Goal: Find specific page/section: Find specific page/section

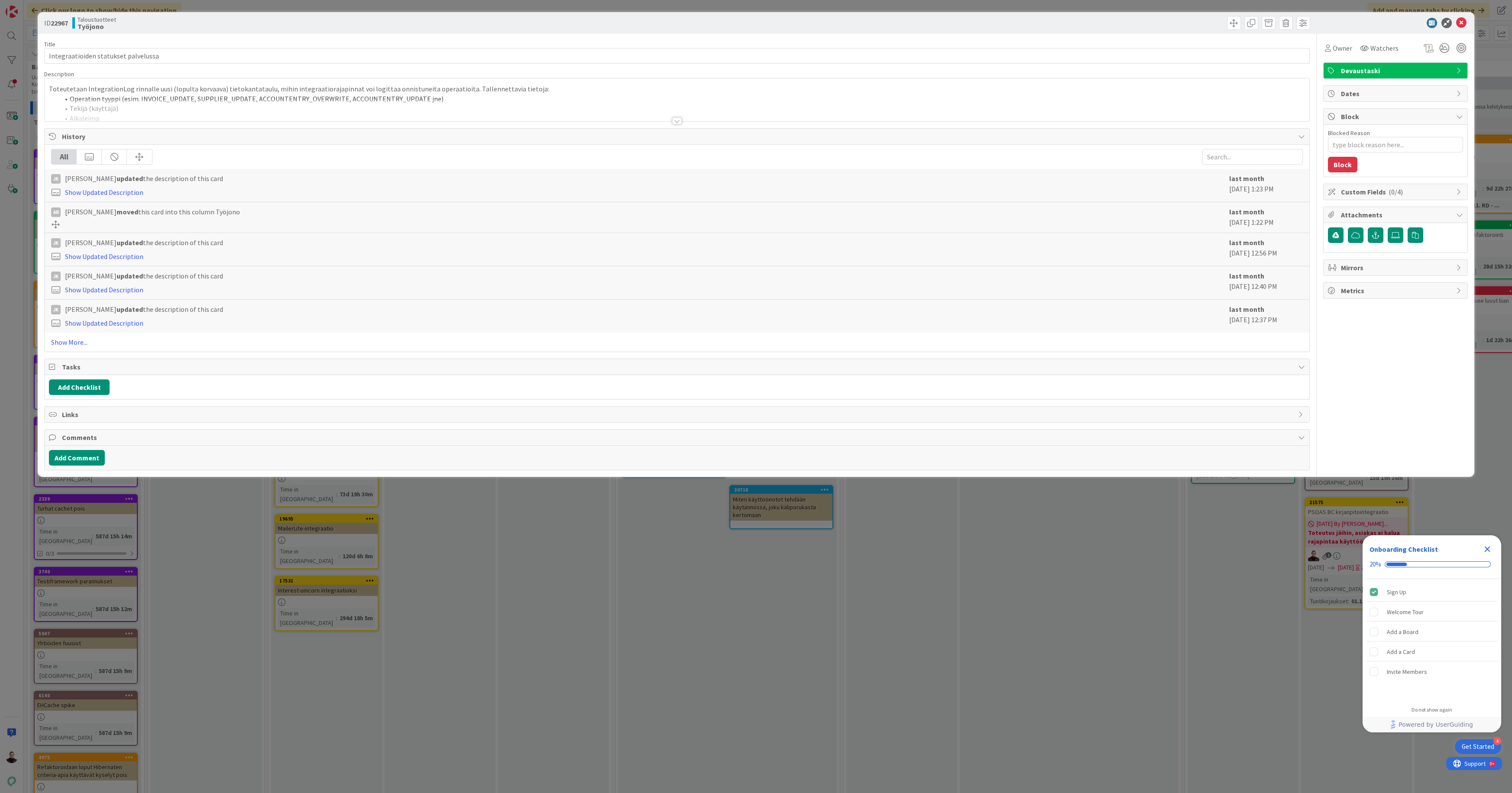
click at [661, 554] on div "ID 22967 Taloustuotteet Työjono Title 36 / 128 Integraatioiden statukset palvel…" at bounding box center [756, 396] width 1512 height 793
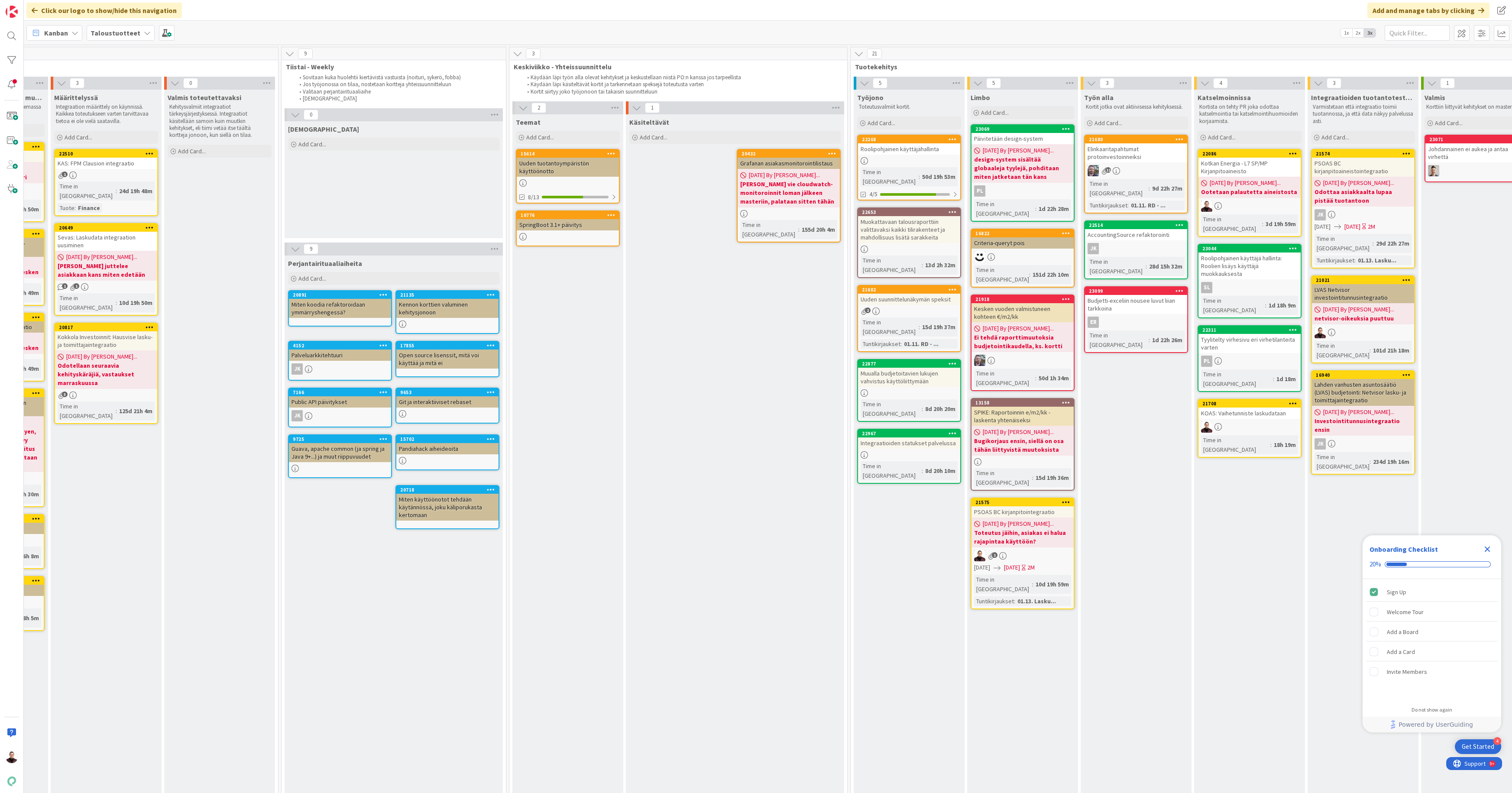
scroll to position [0, 412]
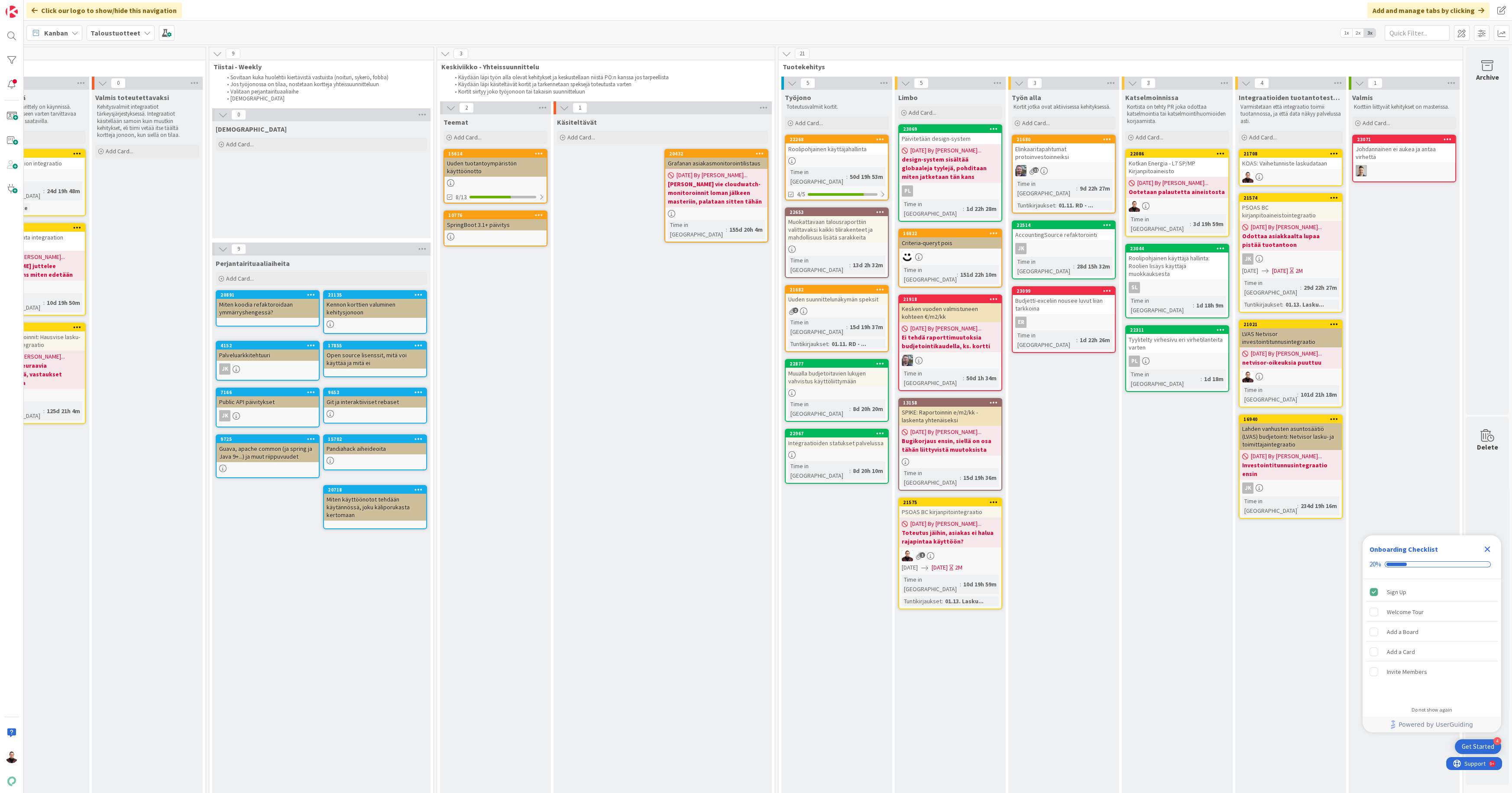
click at [826, 437] on div "Integraatioiden statukset palvelussa" at bounding box center [837, 443] width 102 height 11
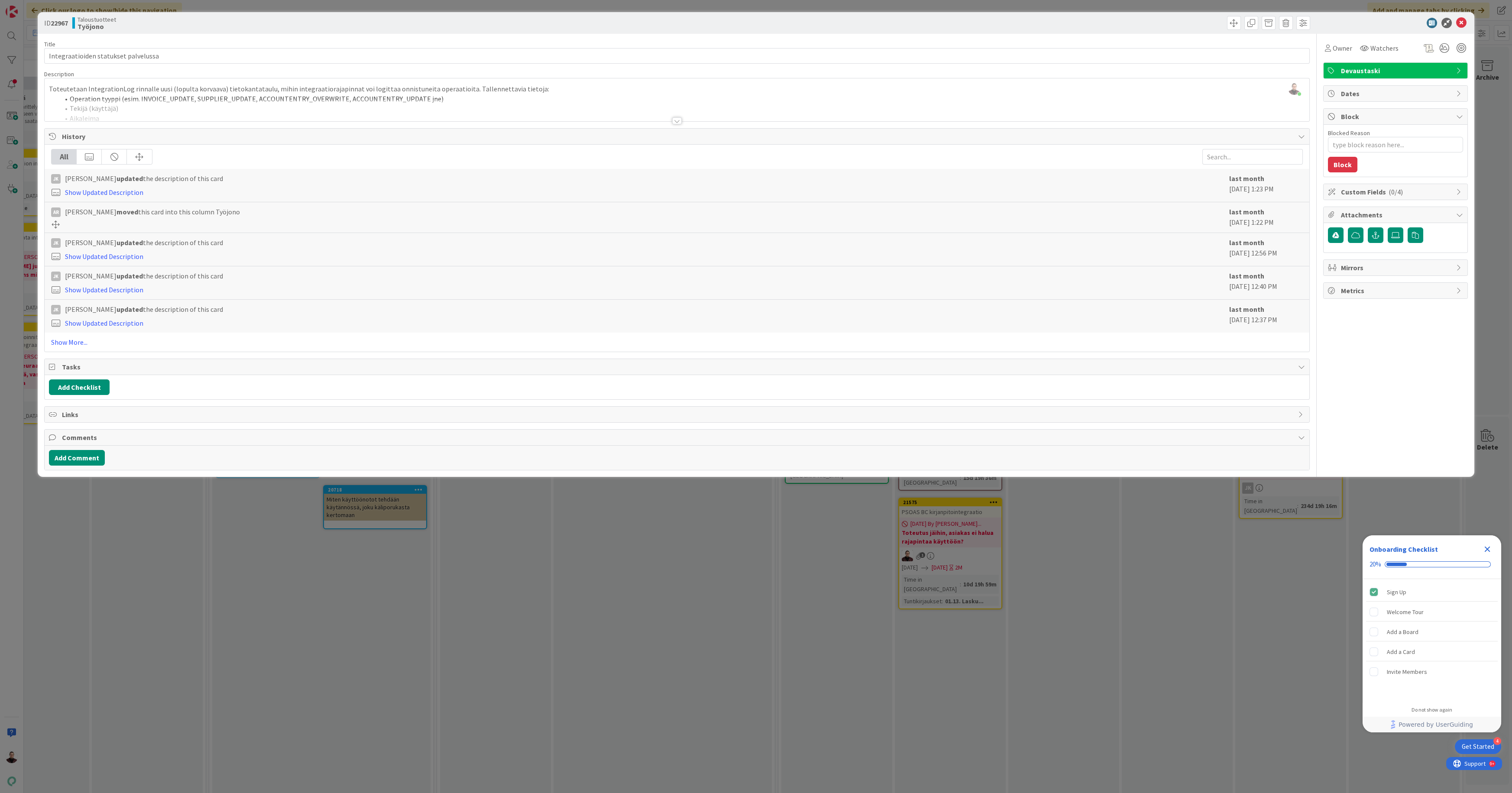
click at [567, 617] on div "ID 22967 Taloustuotteet Työjono Title 36 / 128 Integraatioiden statukset palvel…" at bounding box center [756, 396] width 1512 height 793
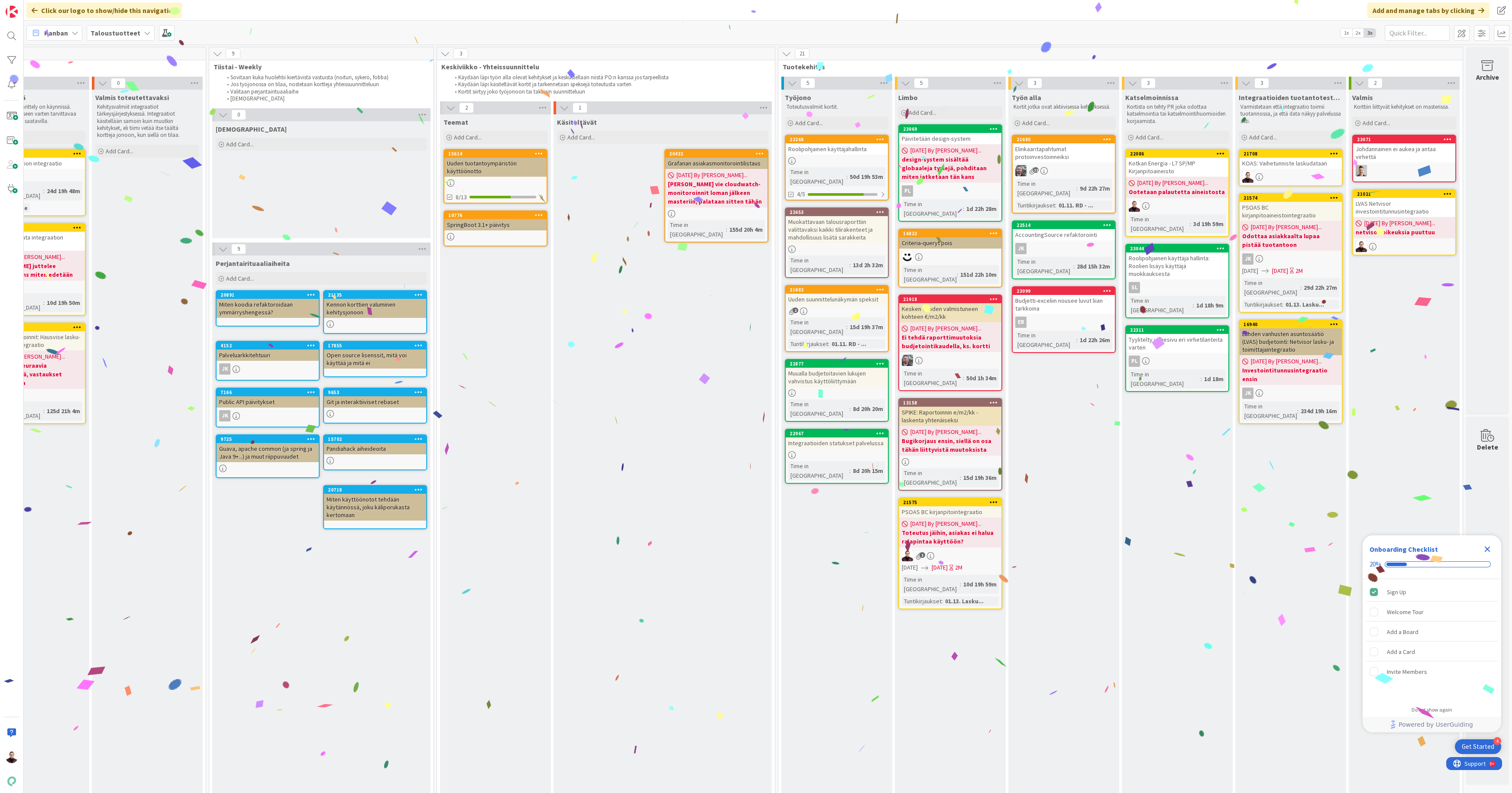
click at [1378, 224] on span "[DATE] By [PERSON_NAME]..." at bounding box center [1400, 223] width 71 height 9
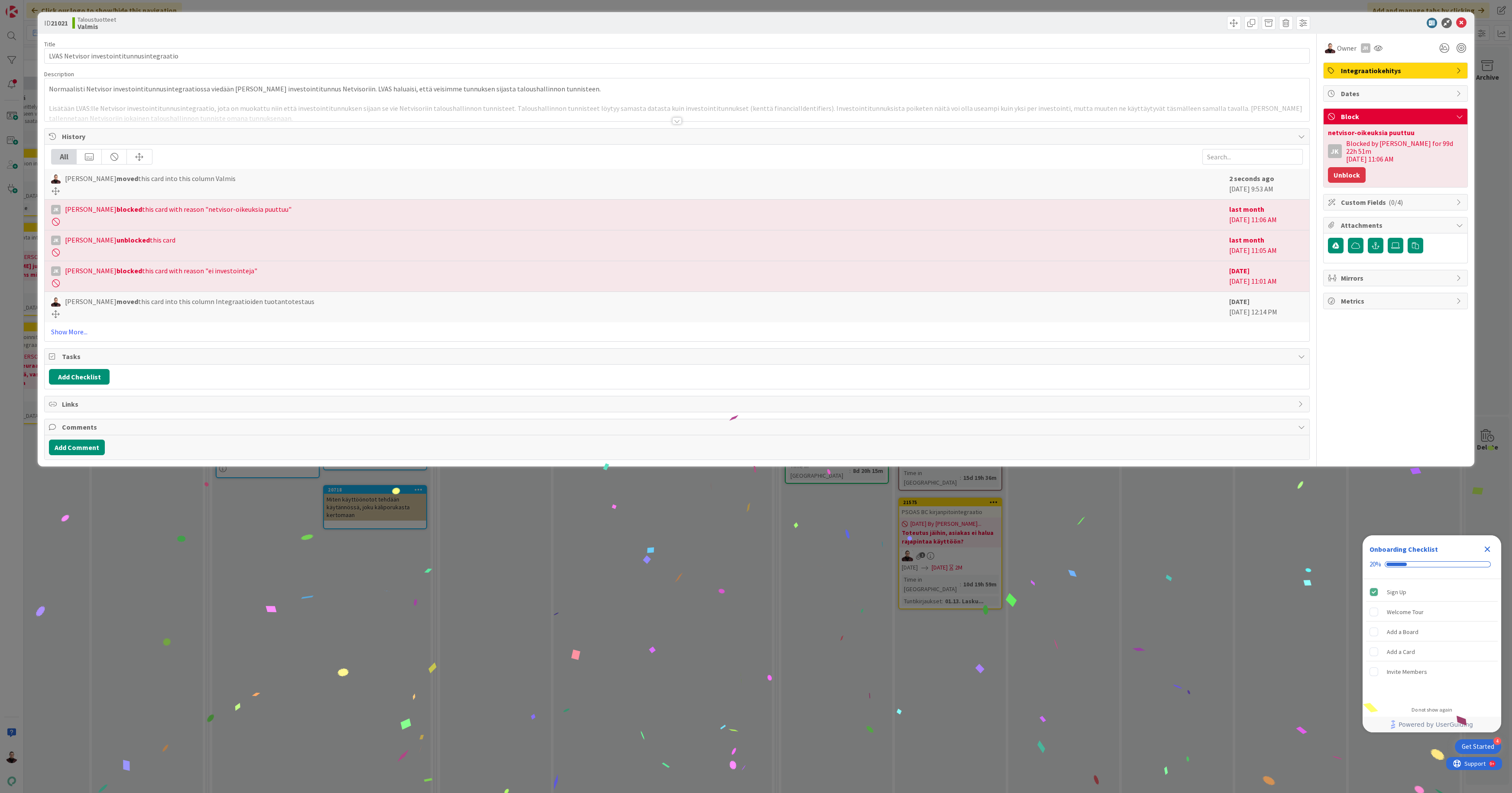
click at [1346, 170] on button "Unblock" at bounding box center [1347, 175] width 37 height 16
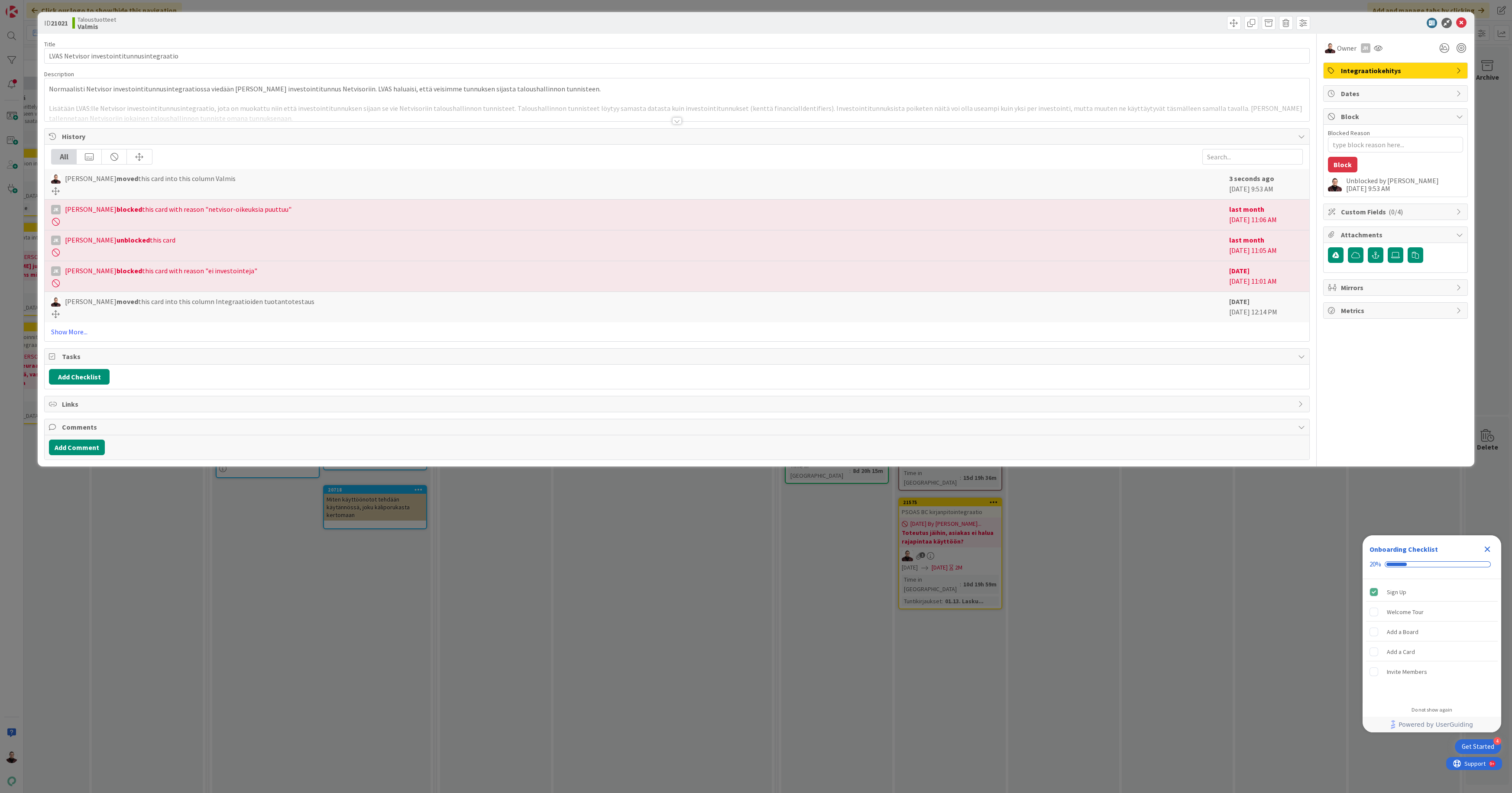
click at [1272, 565] on div "ID 21021 Taloustuotteet Valmis Title 42 / 128 LVAS Netvisor investointitunnusin…" at bounding box center [756, 396] width 1512 height 793
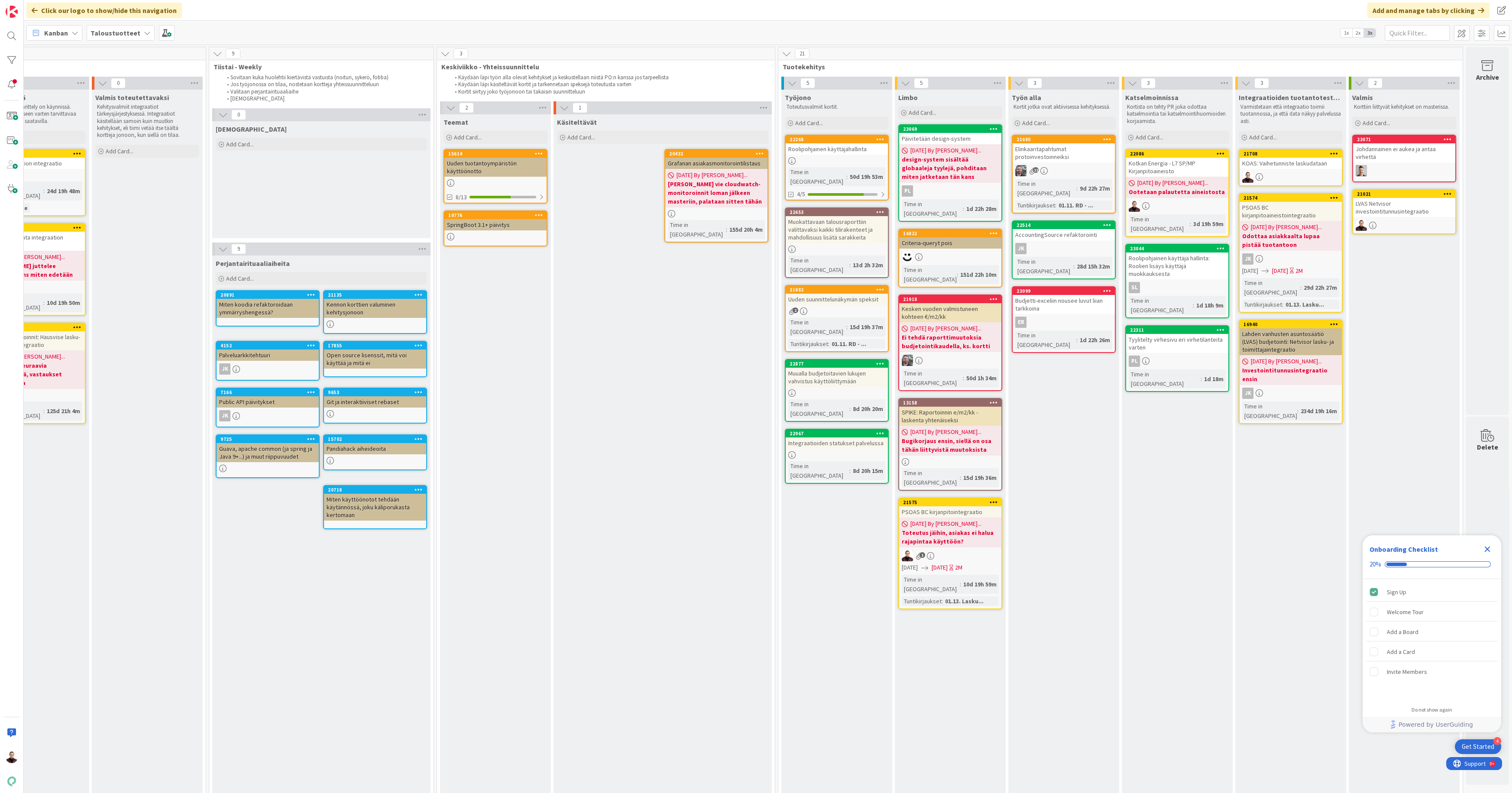
click at [1282, 330] on div "Lahden vanhusten asuntosäätiö (LVAS) budjetointi: Netvisor lasku- ja toimittaja…" at bounding box center [1290, 342] width 102 height 27
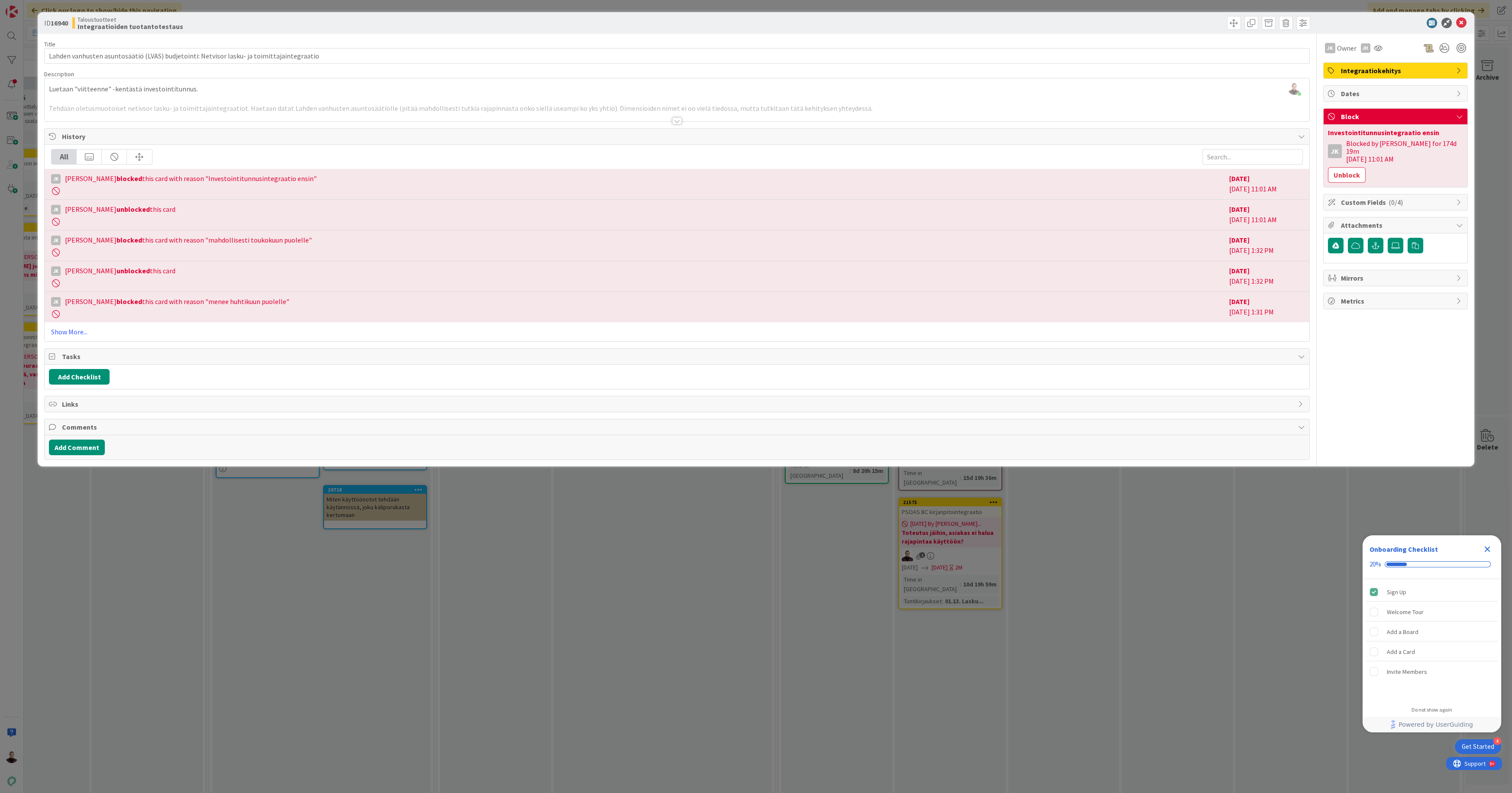
click at [1050, 534] on div "ID 16940 Taloustuotteet Integraatioiden tuotantotestaus Title 90 / 128 Lahden v…" at bounding box center [756, 396] width 1512 height 793
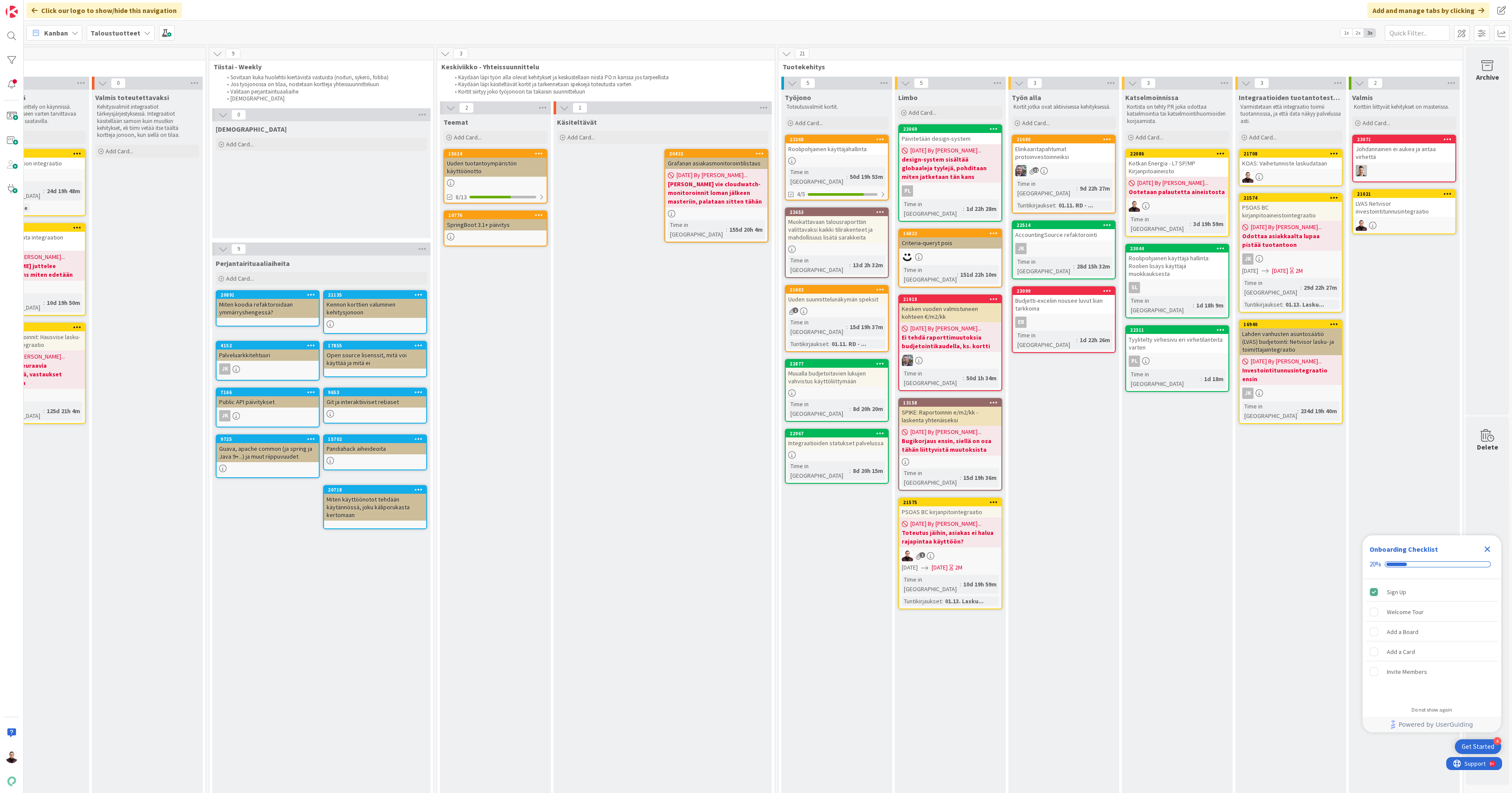
click at [843, 437] on div "Integraatioiden statukset palvelussa" at bounding box center [837, 443] width 102 height 11
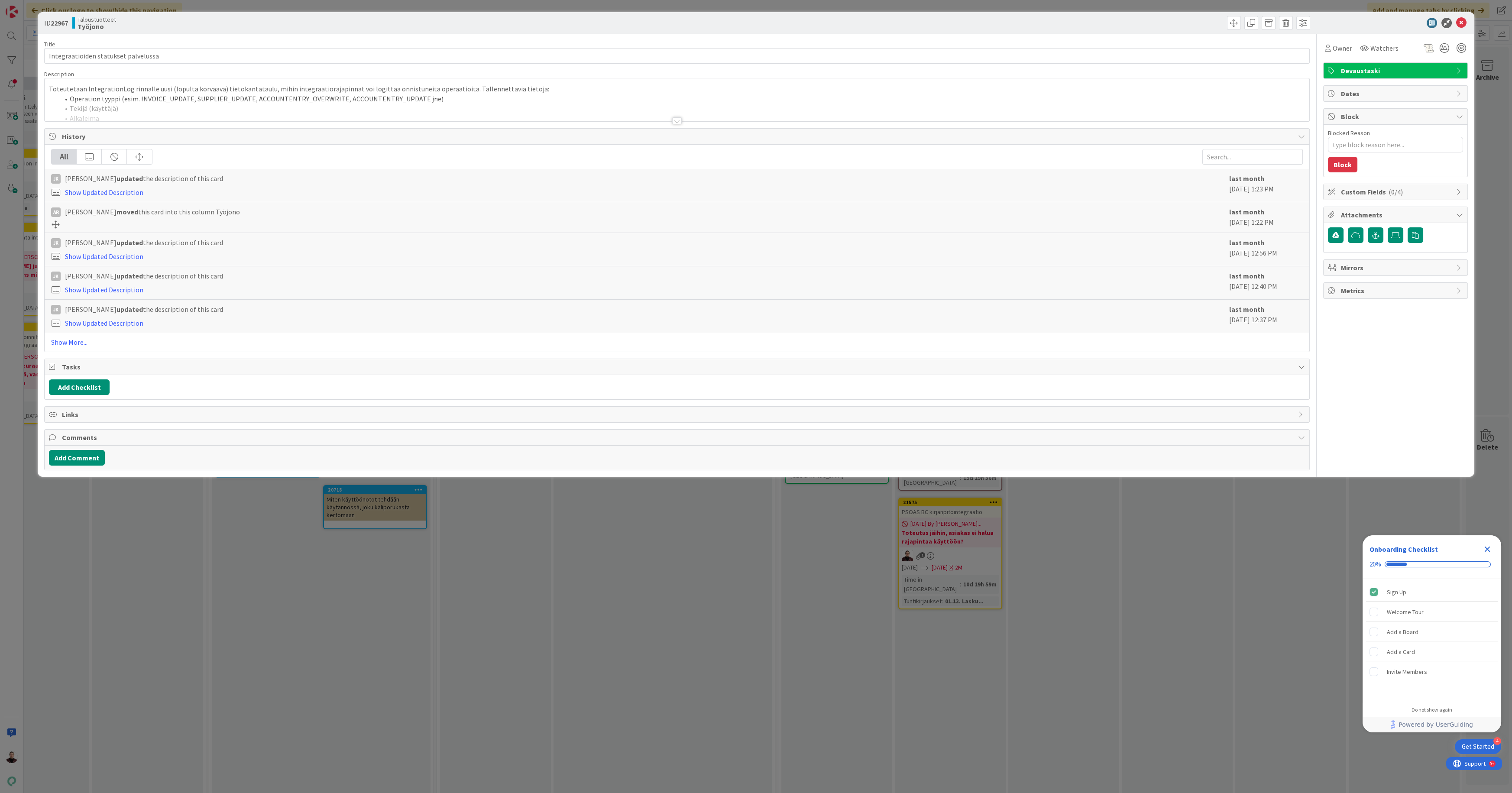
click at [680, 121] on div at bounding box center [677, 121] width 9 height 7
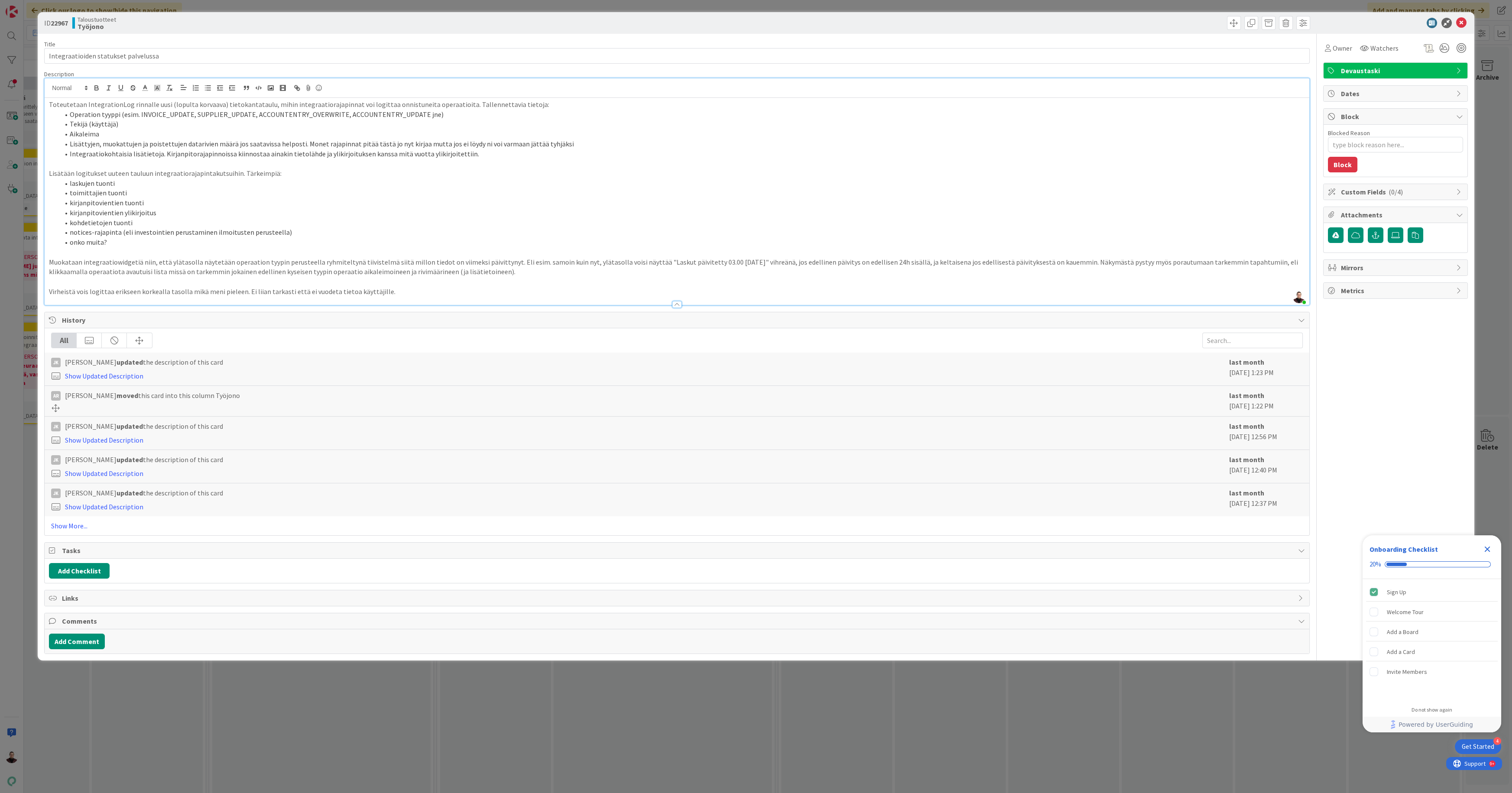
click at [1424, 708] on div "Do not show again" at bounding box center [1432, 710] width 40 height 7
click at [1450, 602] on span "Yes" at bounding box center [1453, 596] width 9 height 10
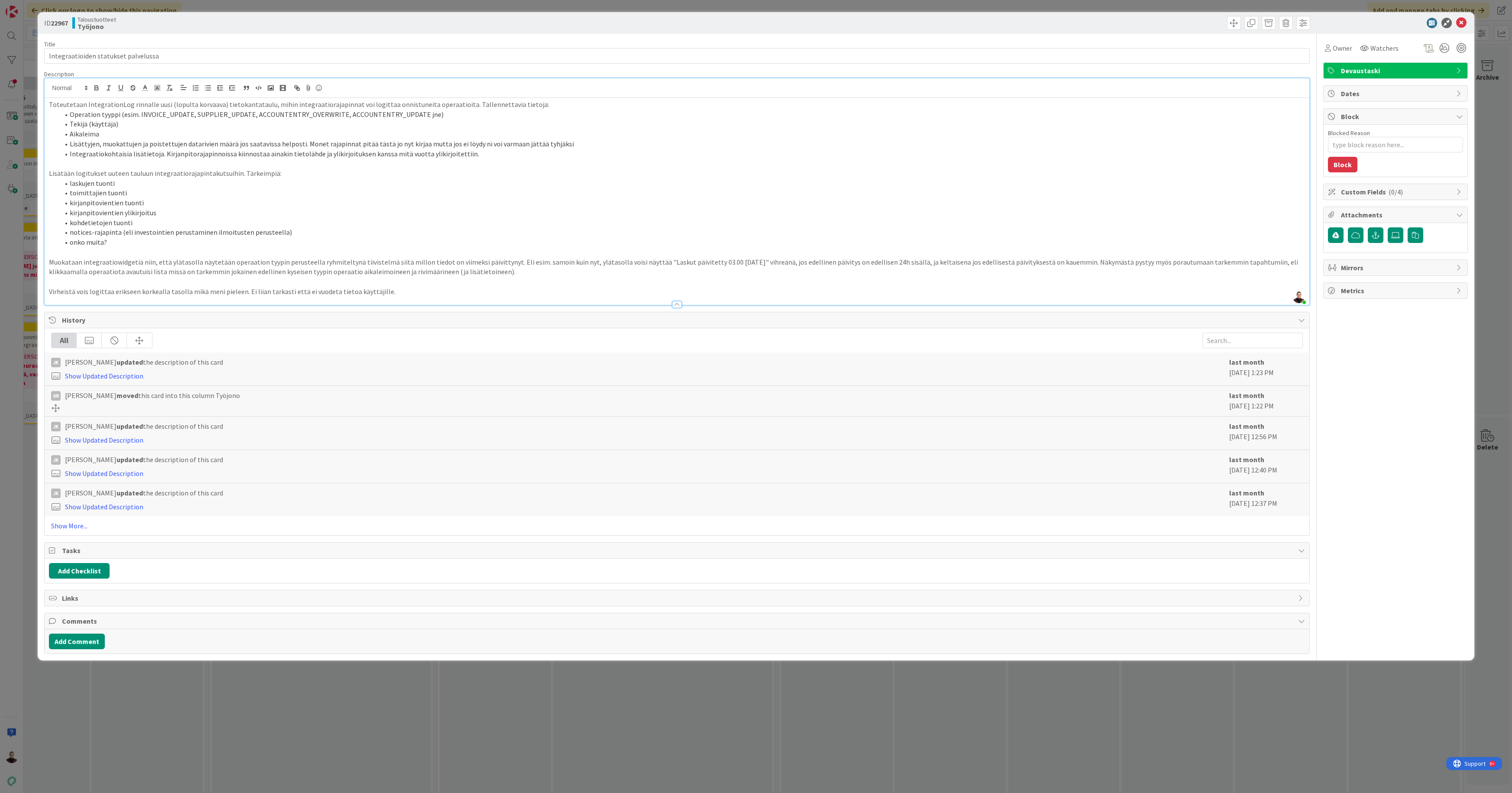
click at [716, 714] on div "ID 22967 Taloustuotteet Työjono Title 36 / 128 Integraatioiden statukset palvel…" at bounding box center [756, 396] width 1512 height 793
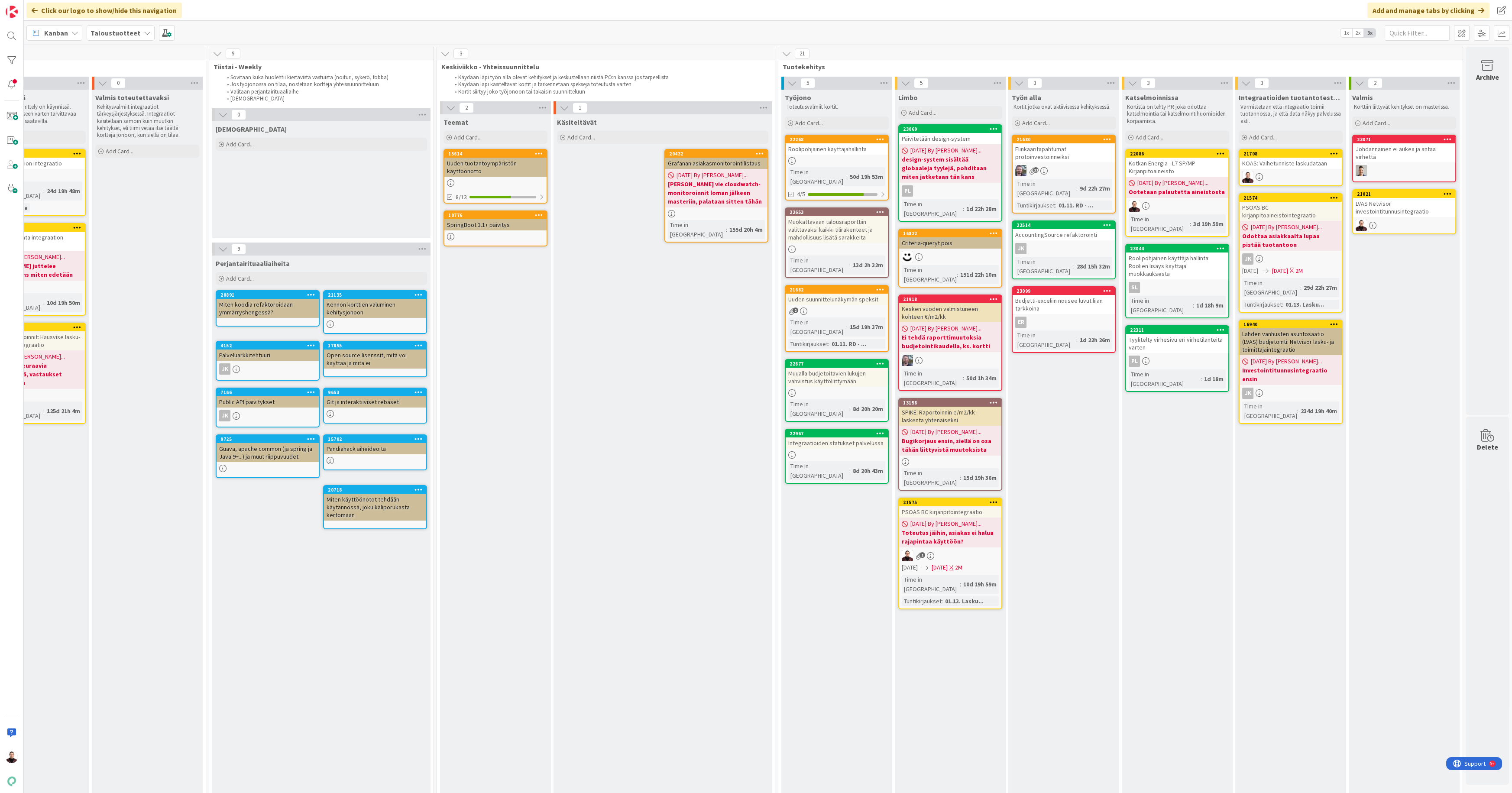
click at [830, 437] on div "Integraatioiden statukset palvelussa" at bounding box center [837, 443] width 102 height 11
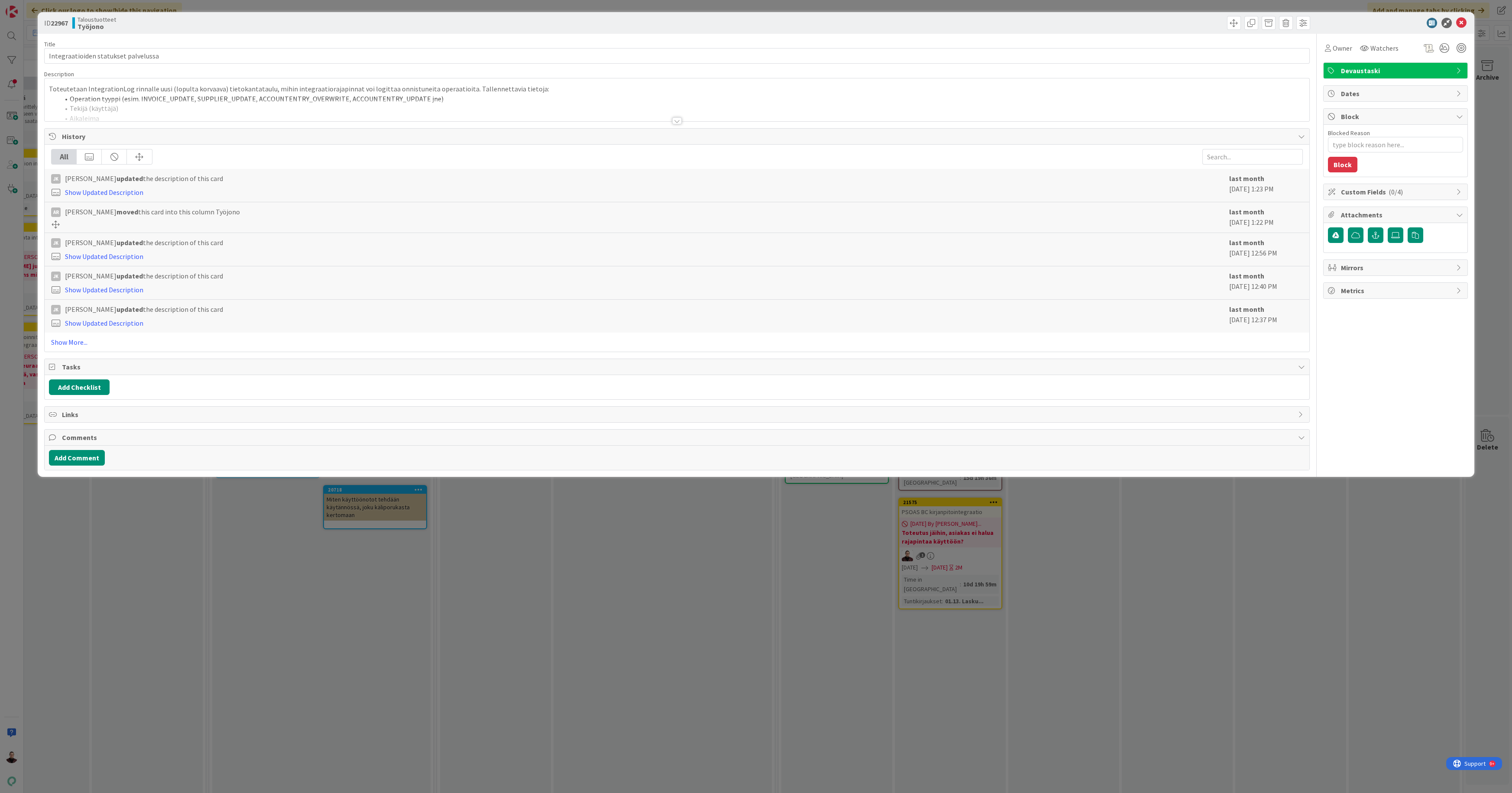
drag, startPoint x: 679, startPoint y: 121, endPoint x: 682, endPoint y: 133, distance: 12.4
click at [679, 121] on div at bounding box center [677, 121] width 9 height 7
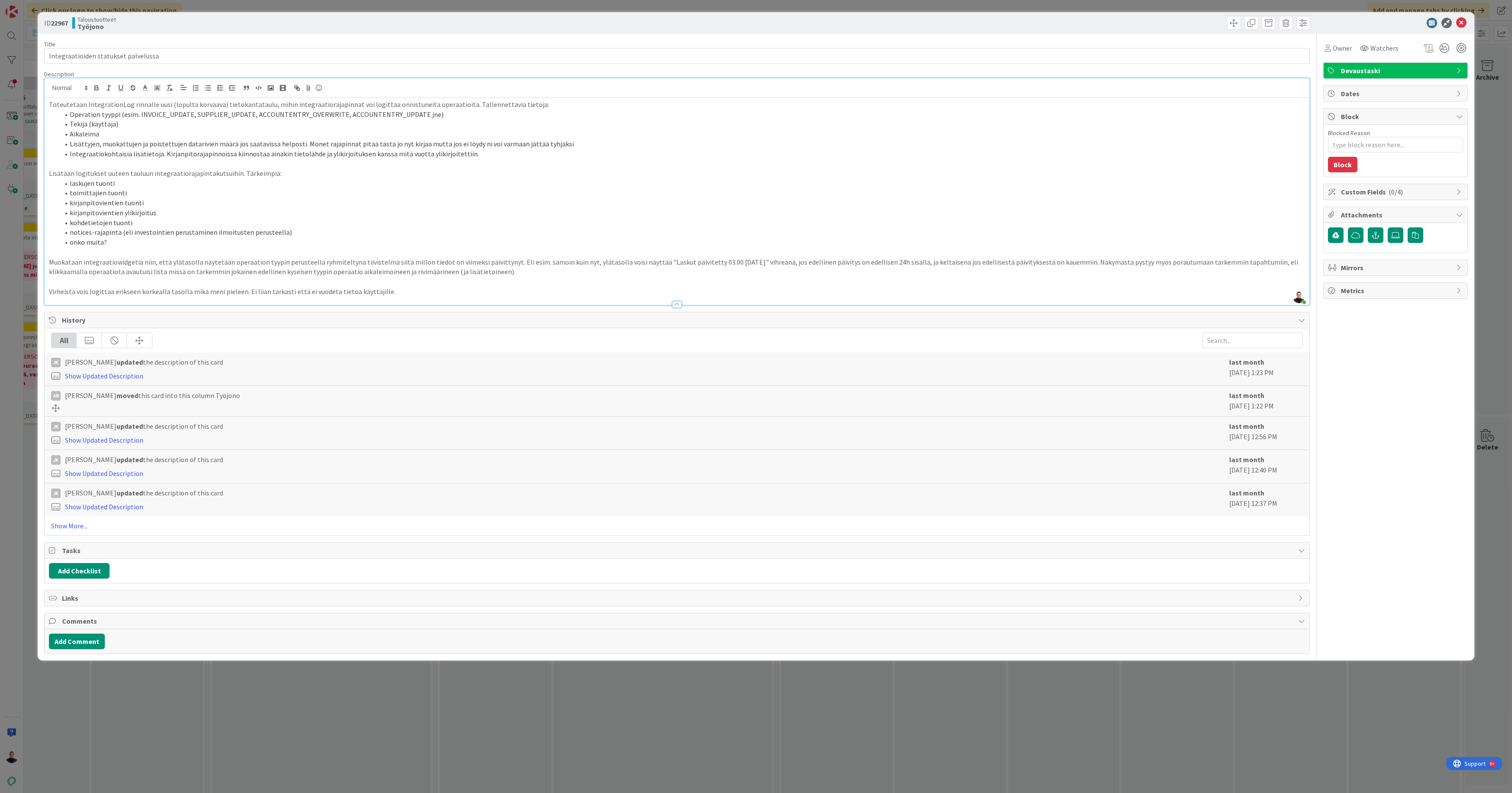
type textarea "x"
